Goal: Task Accomplishment & Management: Complete application form

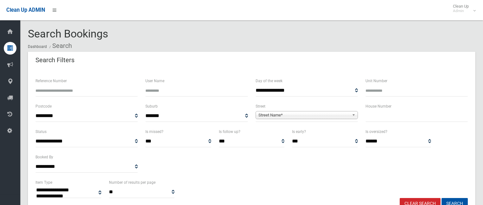
select select
type input "**"
click at [271, 112] on link "Street Name*" at bounding box center [307, 115] width 102 height 8
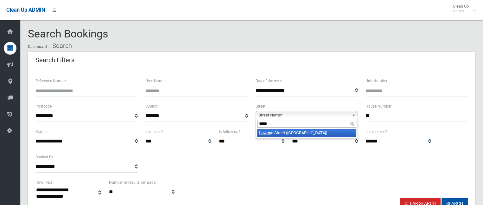
type input "*****"
click at [298, 133] on li "Lowan a Street ([GEOGRAPHIC_DATA])" at bounding box center [306, 133] width 99 height 8
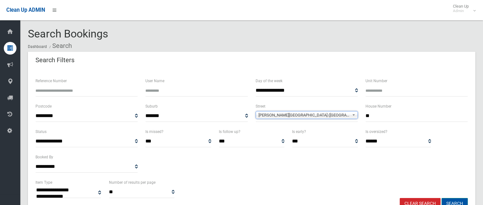
click at [444, 200] on button "Search" at bounding box center [455, 204] width 26 height 12
select select
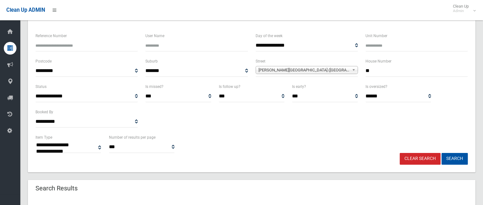
scroll to position [119, 0]
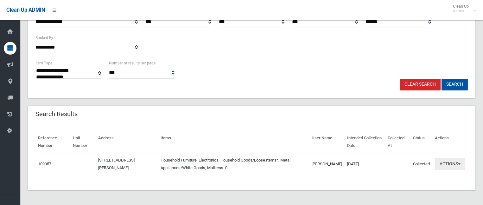
click at [447, 162] on button "Actions" at bounding box center [450, 164] width 30 height 12
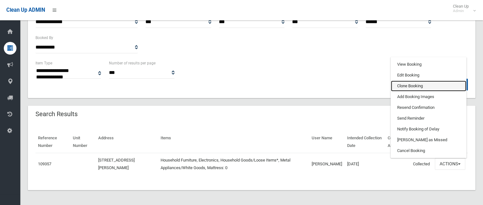
click at [404, 86] on link "Clone Booking" at bounding box center [428, 85] width 75 height 11
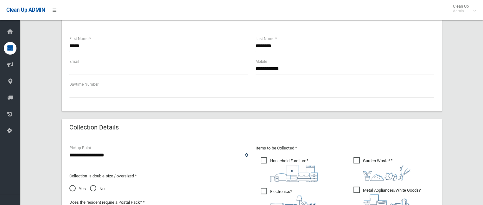
scroll to position [285, 0]
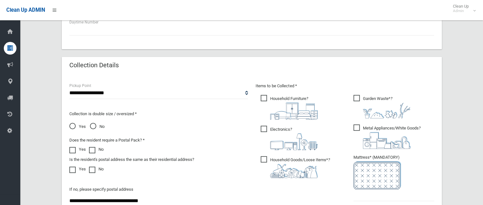
click at [358, 100] on span "Garden Waste* ?" at bounding box center [381, 106] width 57 height 23
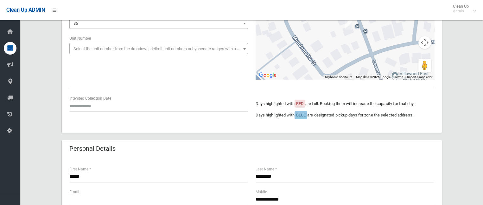
scroll to position [32, 0]
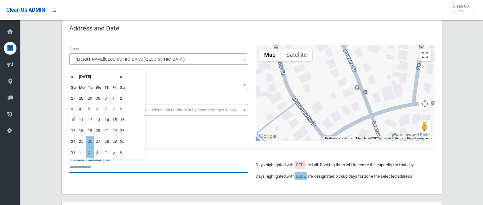
click at [90, 168] on input "text" at bounding box center [158, 167] width 179 height 12
click at [122, 75] on th "»" at bounding box center [122, 76] width 8 height 11
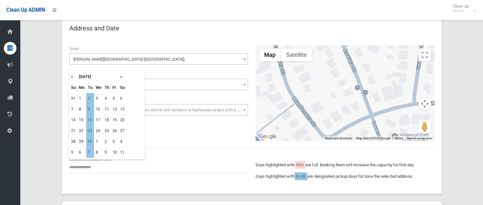
click at [73, 74] on th "«" at bounding box center [73, 76] width 8 height 11
click at [92, 143] on td "26" at bounding box center [90, 141] width 8 height 11
type input "**********"
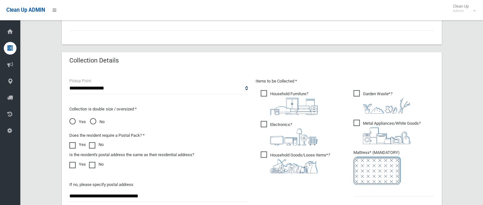
scroll to position [348, 0]
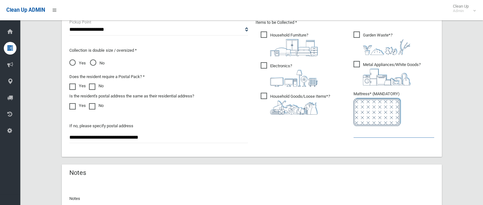
click at [375, 131] on input "text" at bounding box center [393, 132] width 81 height 12
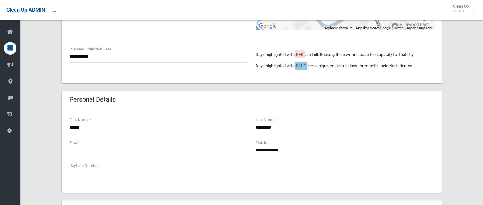
scroll to position [127, 0]
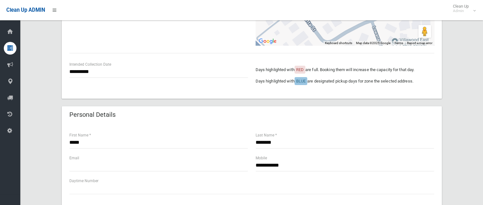
type input "*"
click at [22, 144] on section "**********" at bounding box center [251, 200] width 463 height 599
click at [297, 166] on input "**********" at bounding box center [345, 165] width 179 height 12
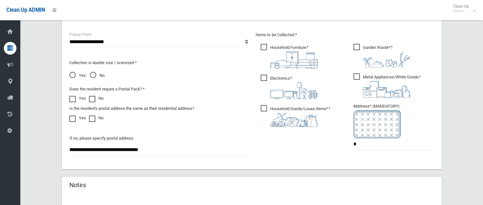
scroll to position [412, 0]
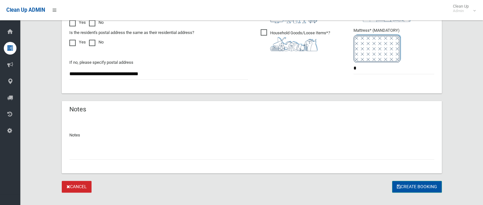
click at [416, 186] on button "Create Booking" at bounding box center [417, 187] width 50 height 12
